Goal: Task Accomplishment & Management: Complete application form

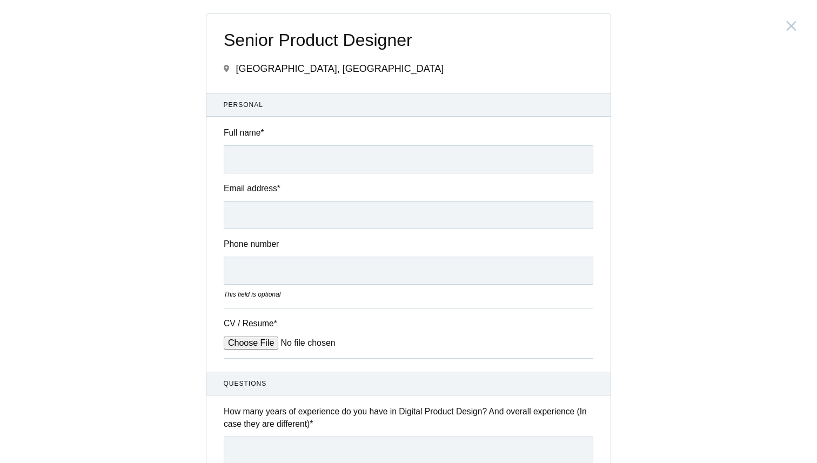
click at [263, 165] on input "Full name *" at bounding box center [409, 159] width 370 height 28
type input "Sunidhi Miskin"
click at [284, 220] on input "Email address *" at bounding box center [409, 215] width 370 height 28
type input "sunidhiv39@gmail.com"
click at [271, 272] on input "Phone number" at bounding box center [409, 271] width 370 height 28
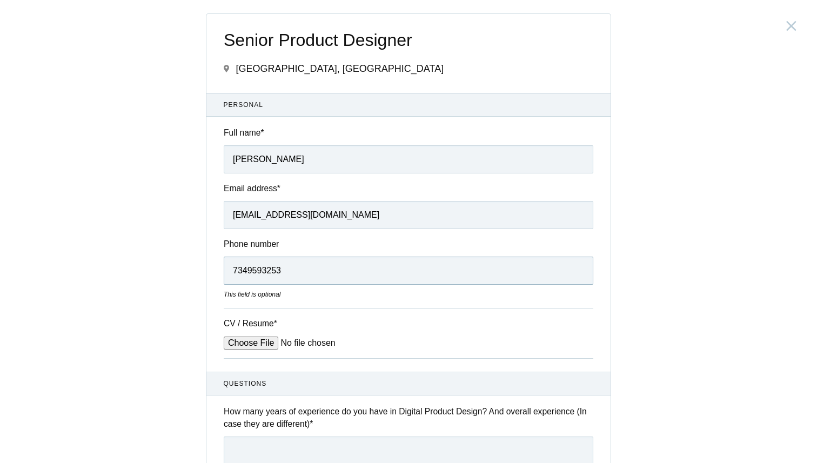
type input "7349593253"
click at [247, 346] on input "CV / Resume *" at bounding box center [306, 343] width 164 height 13
type input "C:\fakepath\Sunidhi_Product_Resume_ .pdf"
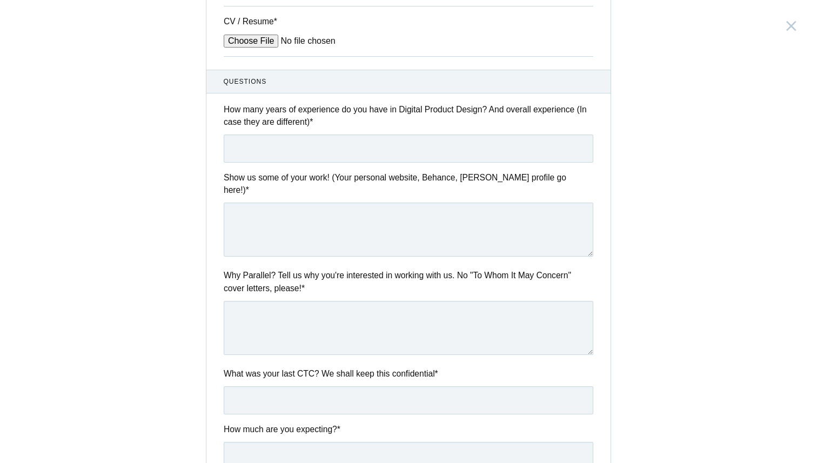
scroll to position [303, 0]
click at [337, 155] on input "text" at bounding box center [409, 147] width 370 height 28
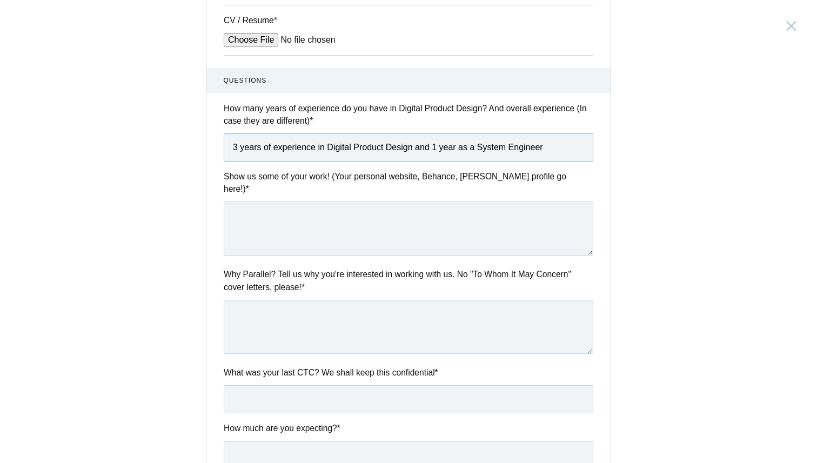
type input "3 years of experience in Digital Product Design and 1 year as a System Engineer"
click at [365, 231] on textarea at bounding box center [409, 228] width 370 height 54
paste textarea "https://sunidhivm.framer.website/"
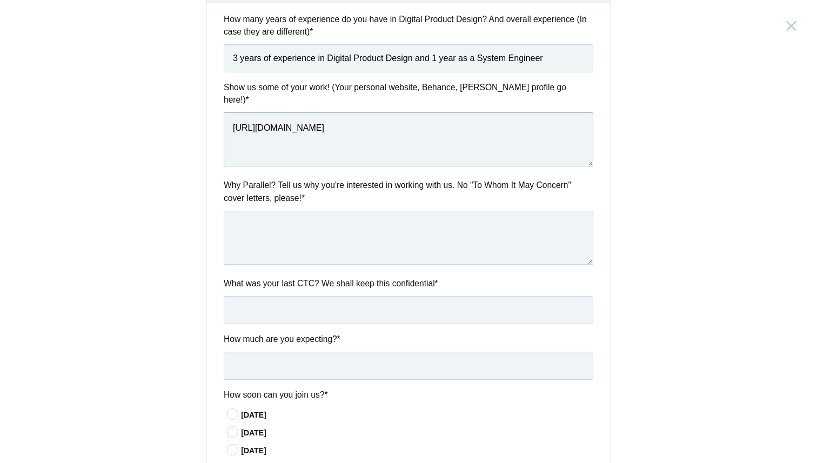
scroll to position [417, 0]
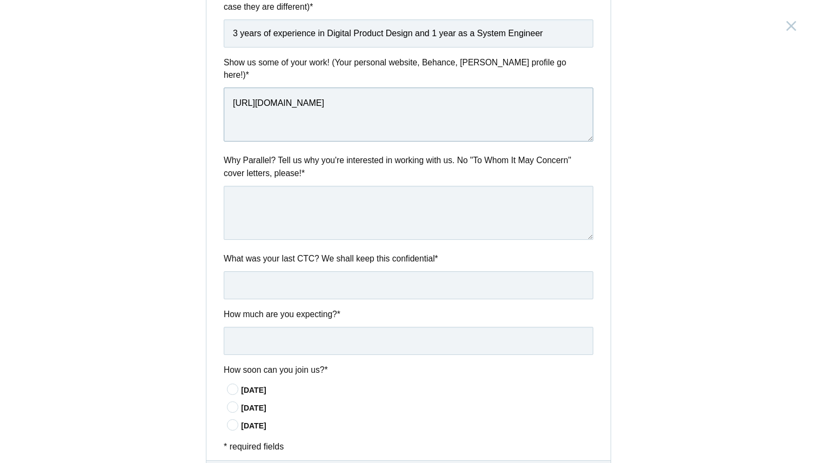
type textarea "https://sunidhivm.framer.website/"
click at [329, 203] on textarea at bounding box center [409, 213] width 370 height 54
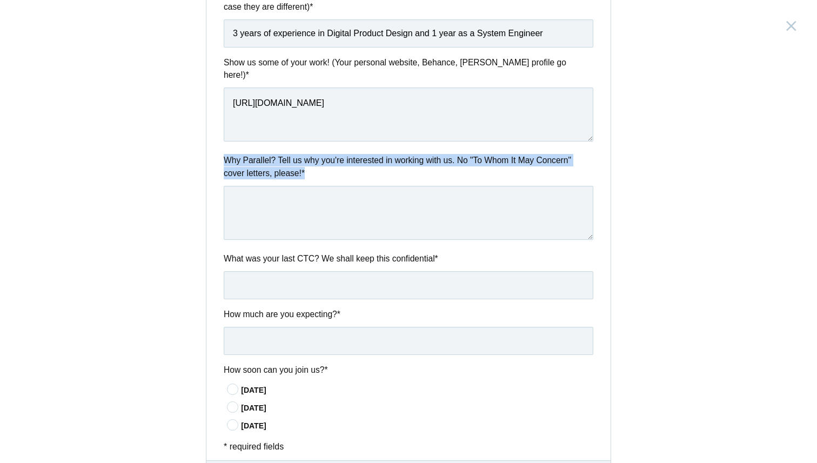
drag, startPoint x: 224, startPoint y: 149, endPoint x: 316, endPoint y: 166, distance: 94.1
click at [316, 166] on div "Why Parallel? Tell us why you're interested in working with us. No "To Whom It …" at bounding box center [408, 198] width 404 height 89
copy label "Why Parallel? Tell us why you're interested in working with us. No "To Whom It …"
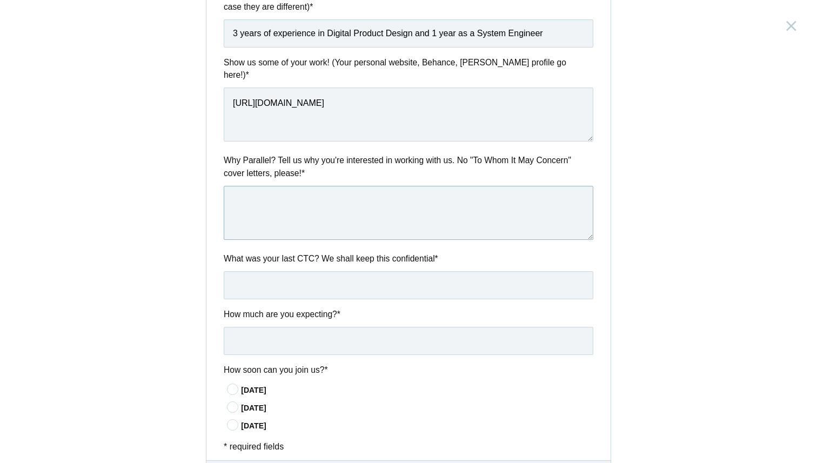
click at [305, 205] on textarea at bounding box center [409, 213] width 370 height 54
paste textarea "I’ve been following Parallel for a while and really love how your team blends s…"
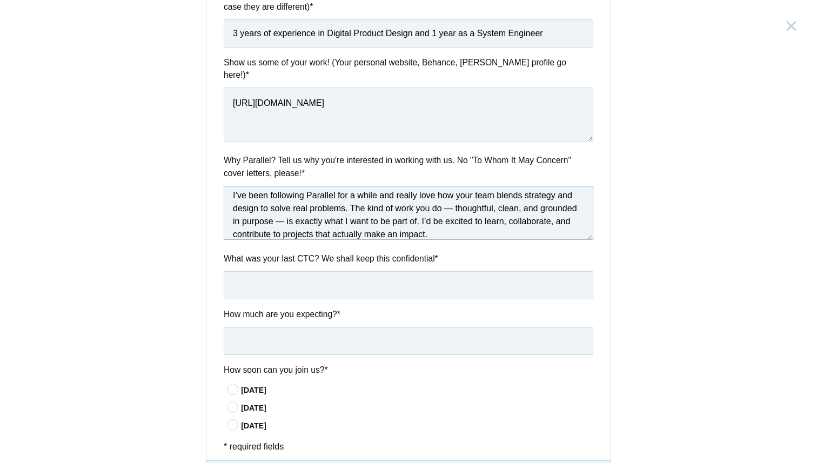
scroll to position [16, 0]
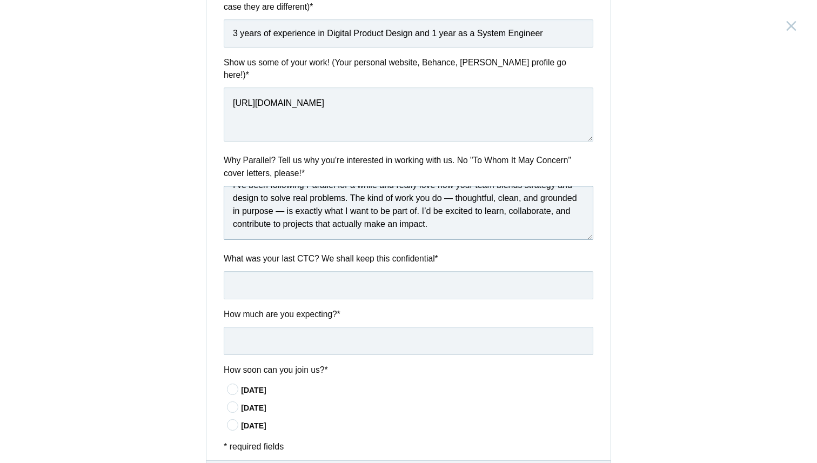
click at [284, 201] on textarea "I’ve been following Parallel for a while and really love how your team blends s…" at bounding box center [409, 213] width 370 height 54
type textarea "I’ve been following Parallel for a while and really love how your team blends s…"
click at [352, 273] on input "text" at bounding box center [409, 285] width 370 height 28
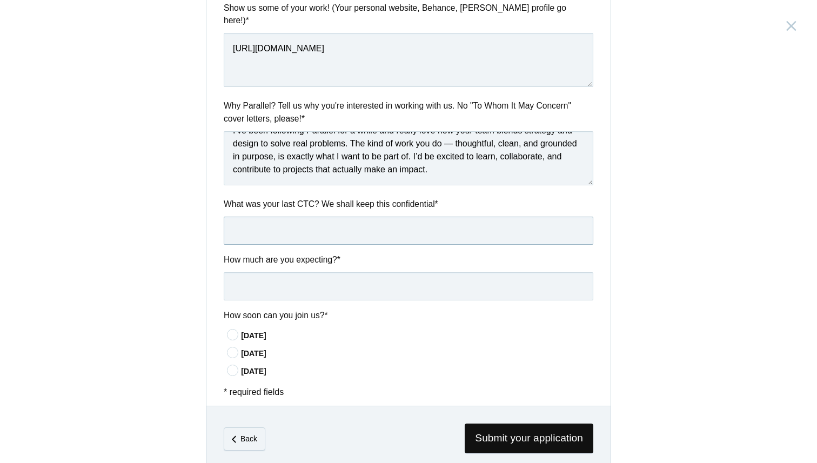
scroll to position [483, 0]
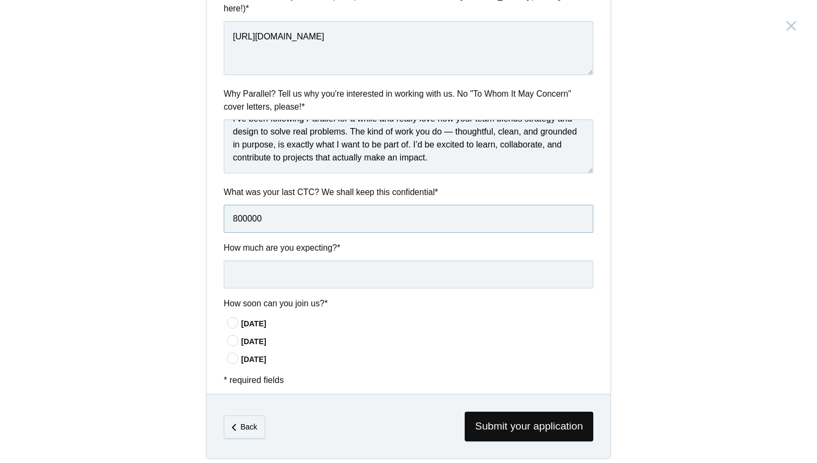
type input "800000"
click at [271, 261] on input "text" at bounding box center [409, 274] width 370 height 28
type input "1000000"
click at [237, 355] on icon at bounding box center [233, 358] width 20 height 7
click at [0, 0] on input"] "In 60 days" at bounding box center [0, 0] width 0 height 0
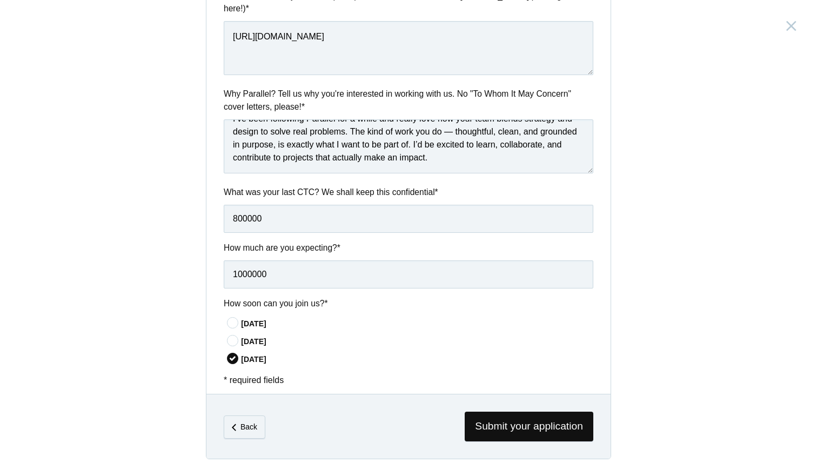
click at [236, 337] on icon at bounding box center [233, 340] width 20 height 7
click at [0, 0] on input"] "In 30 days" at bounding box center [0, 0] width 0 height 0
click at [520, 413] on span "Submit your application" at bounding box center [529, 427] width 129 height 30
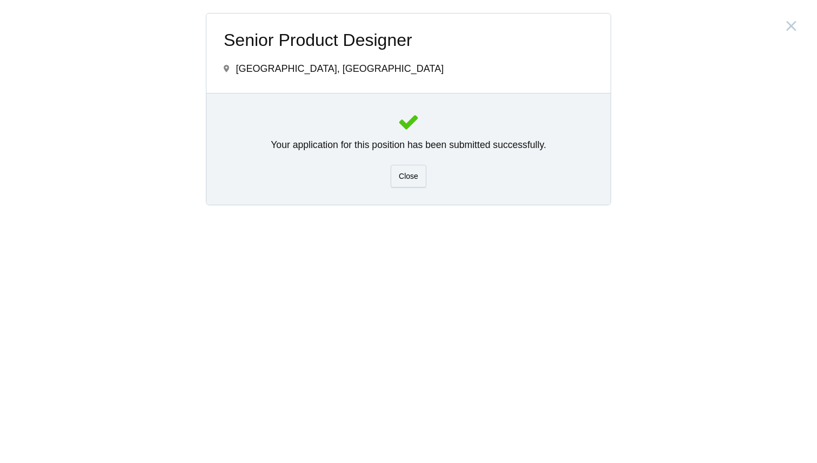
scroll to position [0, 0]
click at [417, 167] on div "Close" at bounding box center [409, 176] width 36 height 23
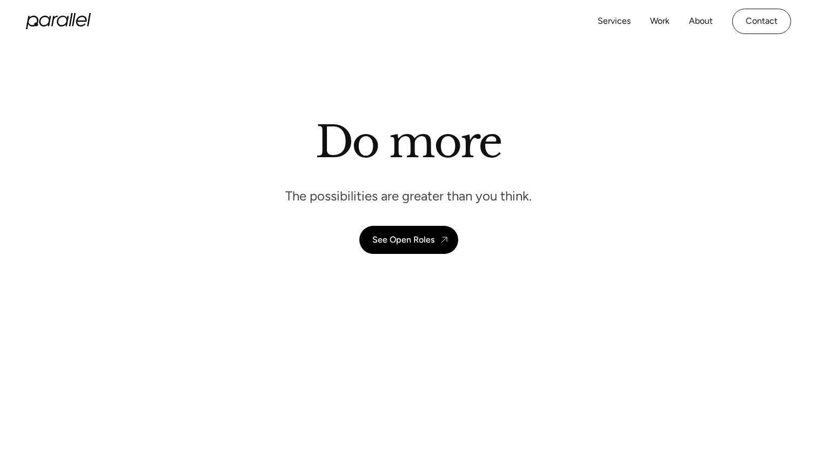
click at [38, 22] on icon "home" at bounding box center [32, 23] width 12 height 14
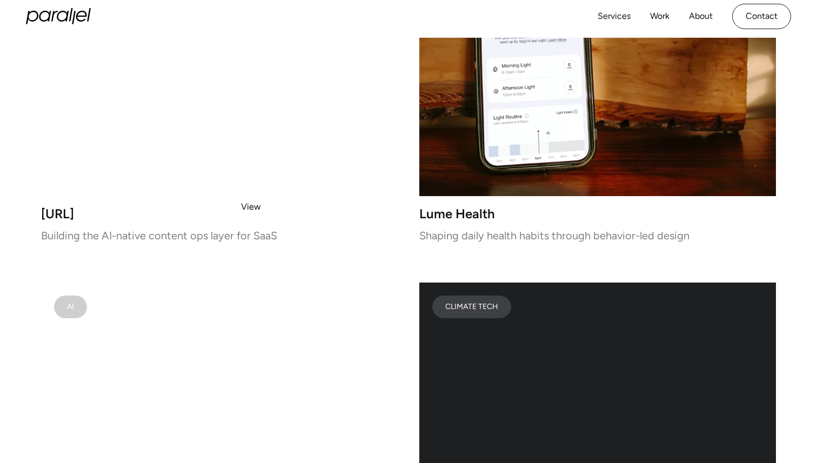
scroll to position [1817, 0]
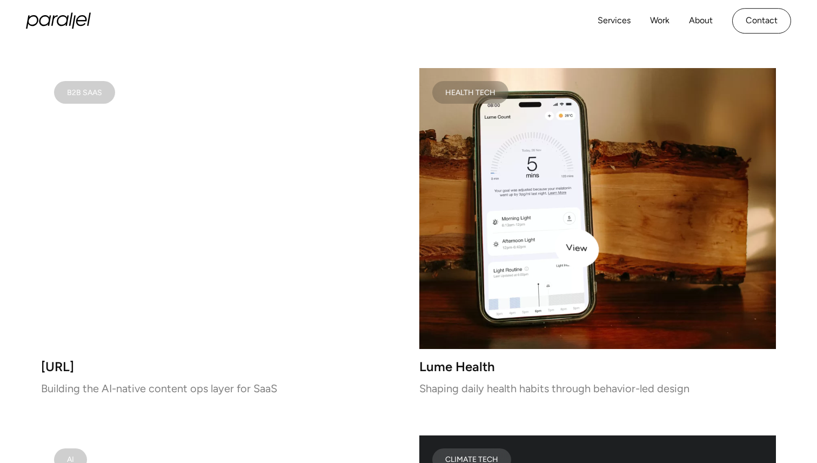
click at [598, 255] on video at bounding box center [597, 208] width 357 height 281
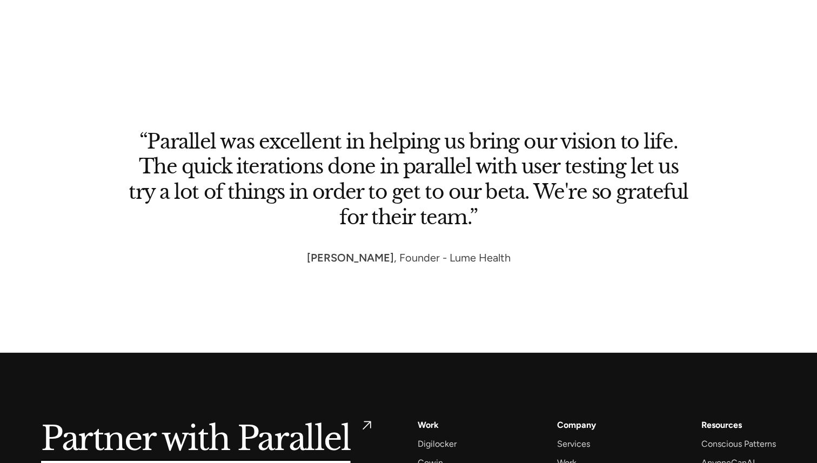
scroll to position [5249, 0]
